Goal: Find specific page/section: Find specific page/section

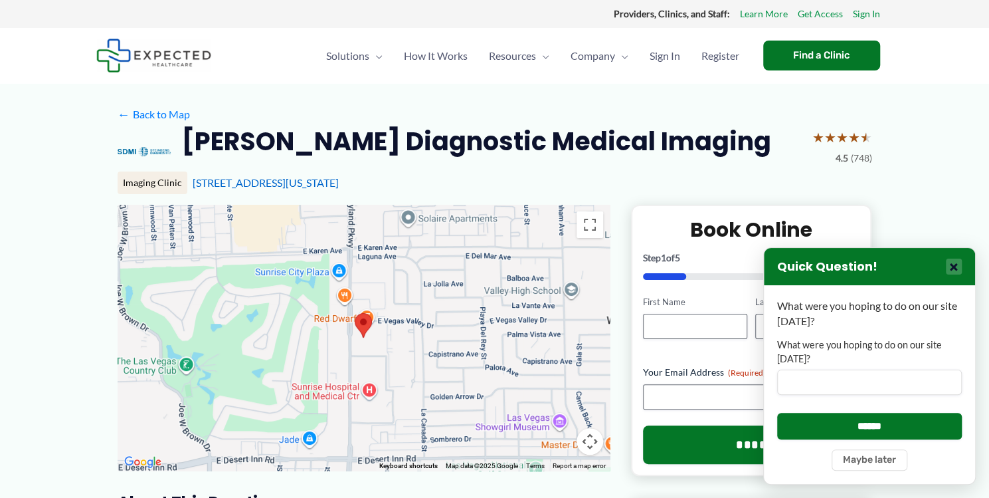
click at [950, 268] on button "×" at bounding box center [954, 266] width 16 height 16
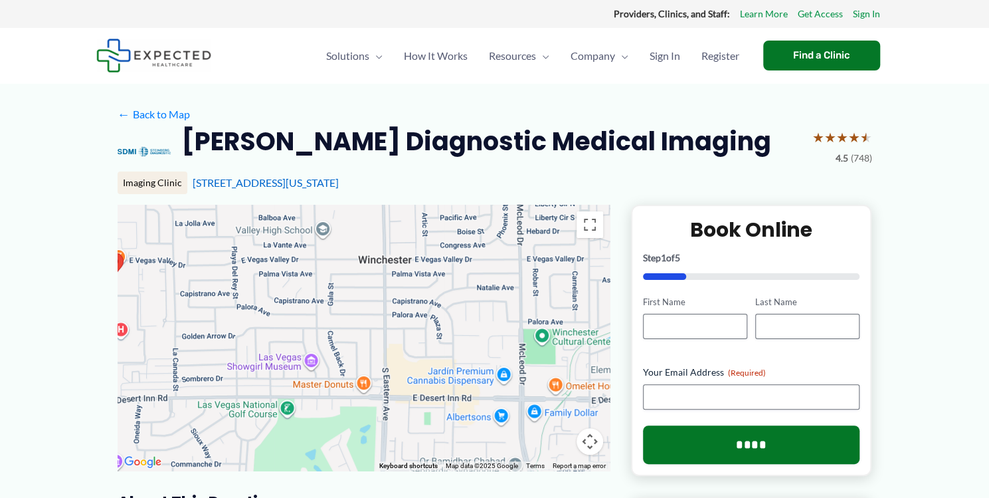
drag, startPoint x: 523, startPoint y: 324, endPoint x: 272, endPoint y: 264, distance: 257.7
click at [272, 264] on div at bounding box center [364, 338] width 492 height 266
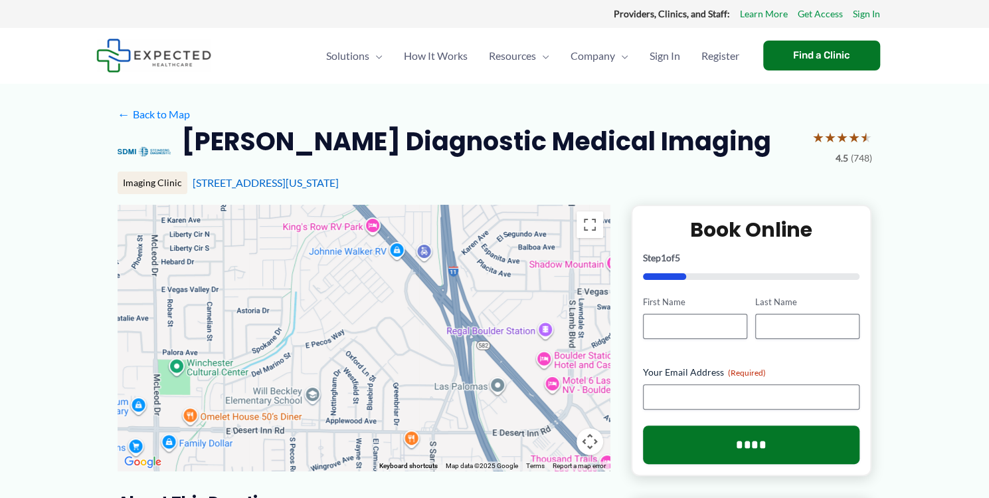
drag, startPoint x: 487, startPoint y: 405, endPoint x: 118, endPoint y: 433, distance: 370.5
click at [118, 433] on div at bounding box center [364, 338] width 492 height 266
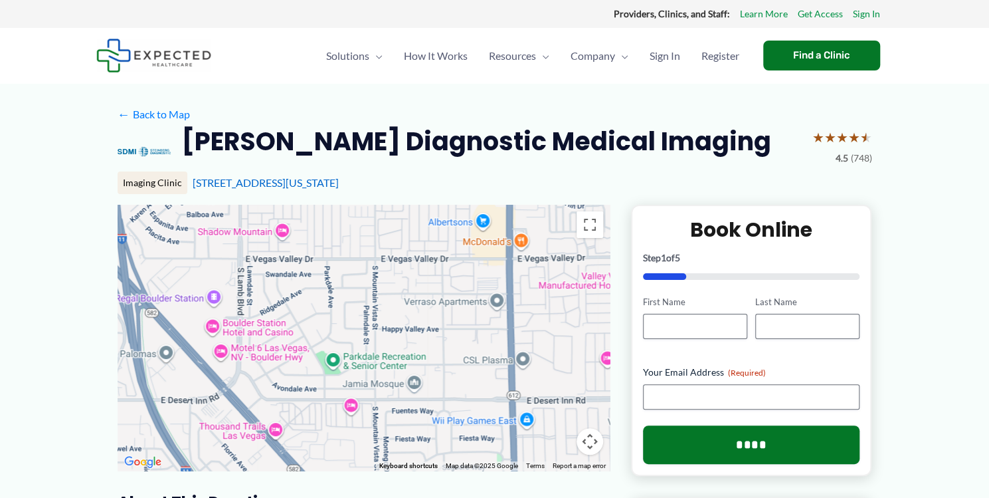
drag, startPoint x: 409, startPoint y: 353, endPoint x: 78, endPoint y: 320, distance: 333.2
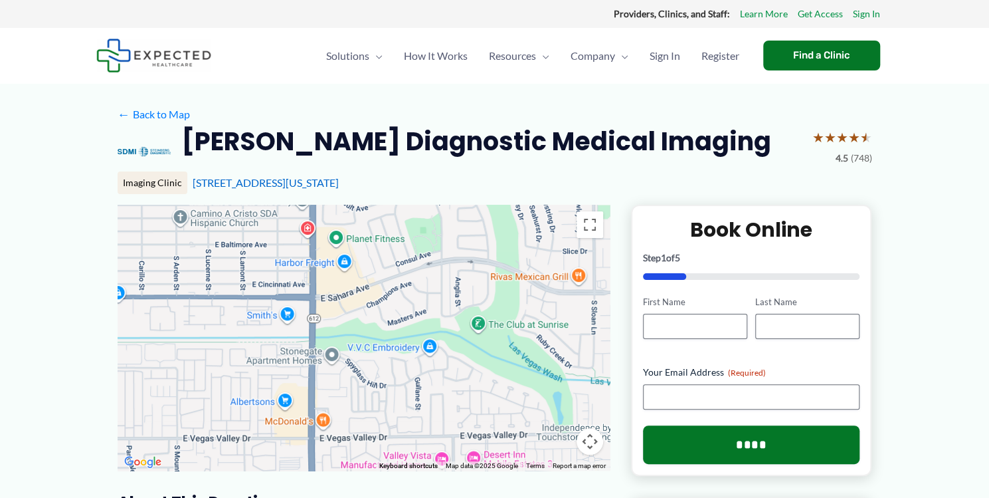
drag, startPoint x: 424, startPoint y: 373, endPoint x: 225, endPoint y: 554, distance: 269.1
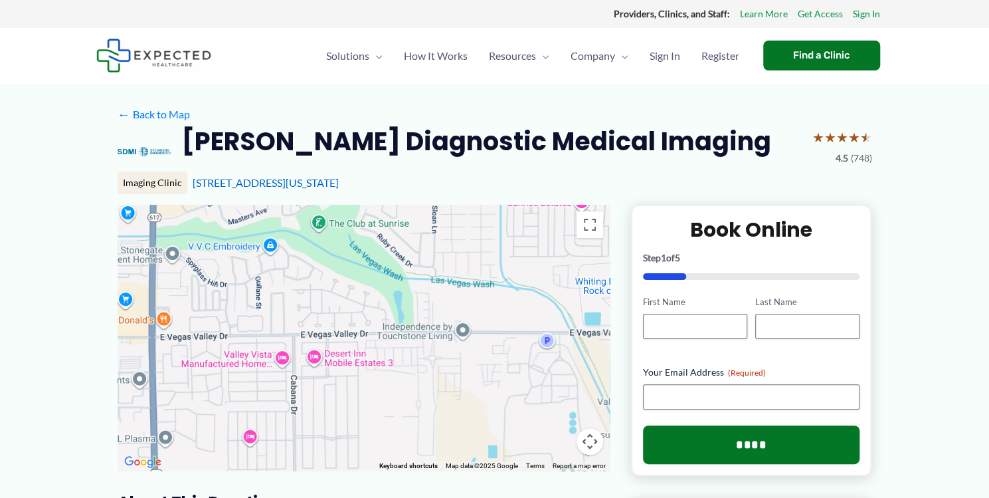
drag, startPoint x: 501, startPoint y: 383, endPoint x: 340, endPoint y: 282, distance: 189.9
click at [340, 282] on div at bounding box center [364, 338] width 492 height 266
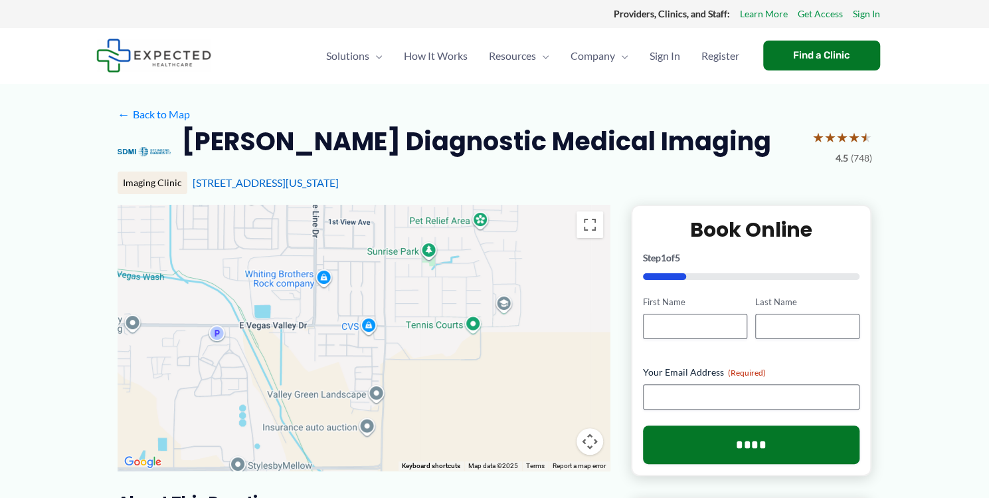
drag, startPoint x: 508, startPoint y: 409, endPoint x: 177, endPoint y: 402, distance: 330.3
click at [177, 402] on div at bounding box center [364, 338] width 492 height 266
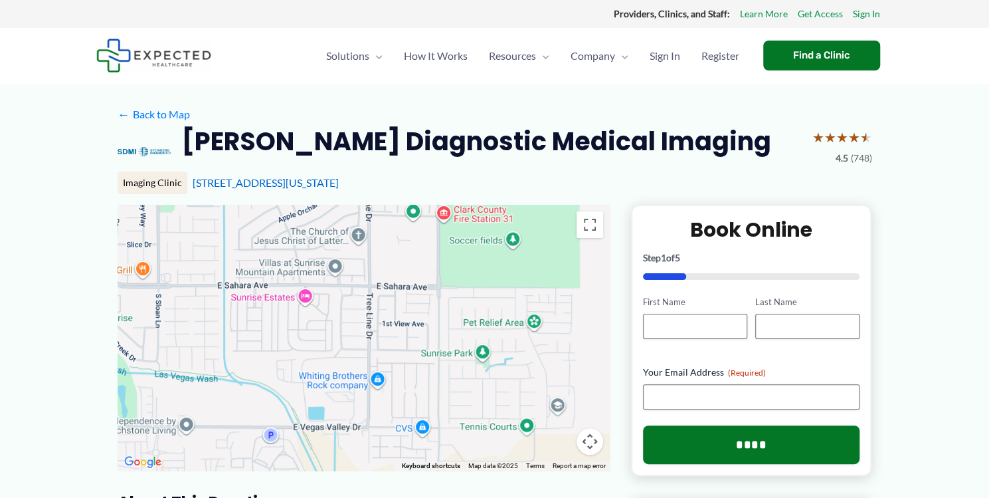
drag, startPoint x: 299, startPoint y: 460, endPoint x: 363, endPoint y: 554, distance: 113.7
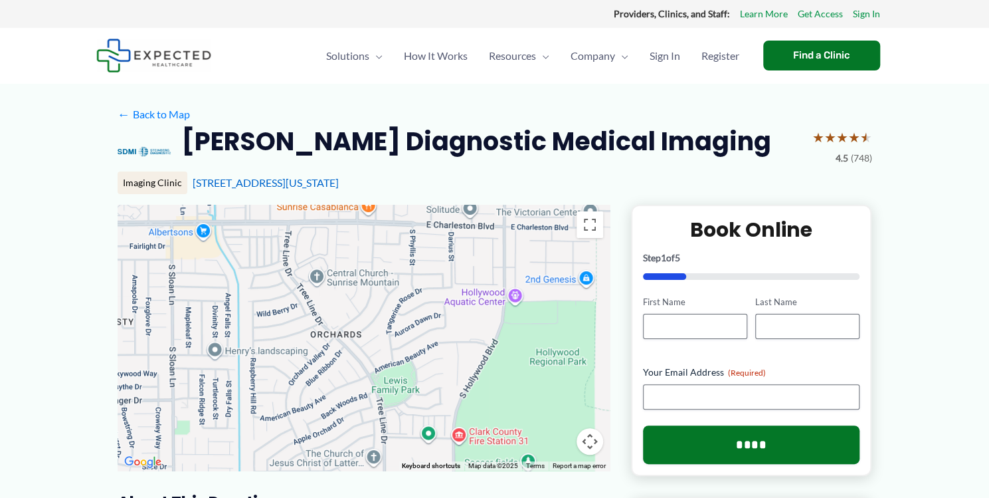
drag, startPoint x: 408, startPoint y: 287, endPoint x: 424, endPoint y: 510, distance: 223.8
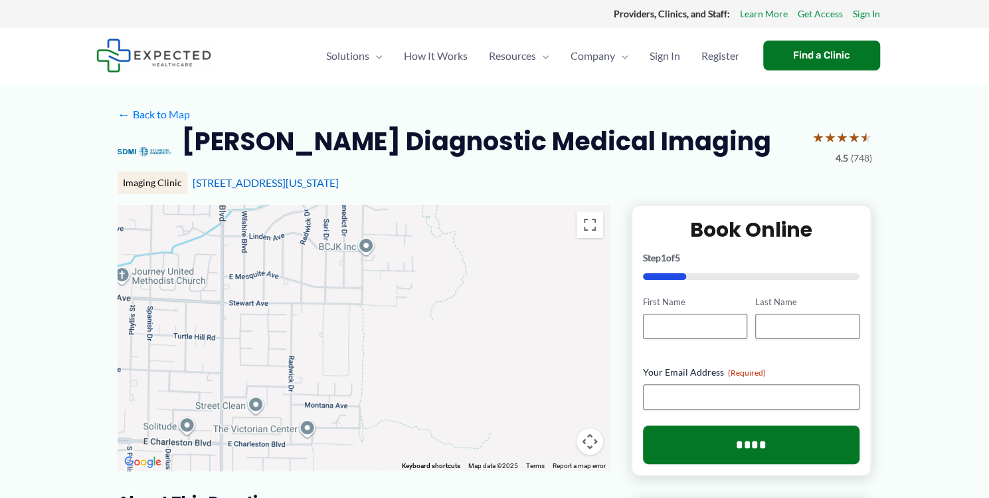
drag, startPoint x: 506, startPoint y: 336, endPoint x: 223, endPoint y: 554, distance: 358.2
